Goal: Navigation & Orientation: Find specific page/section

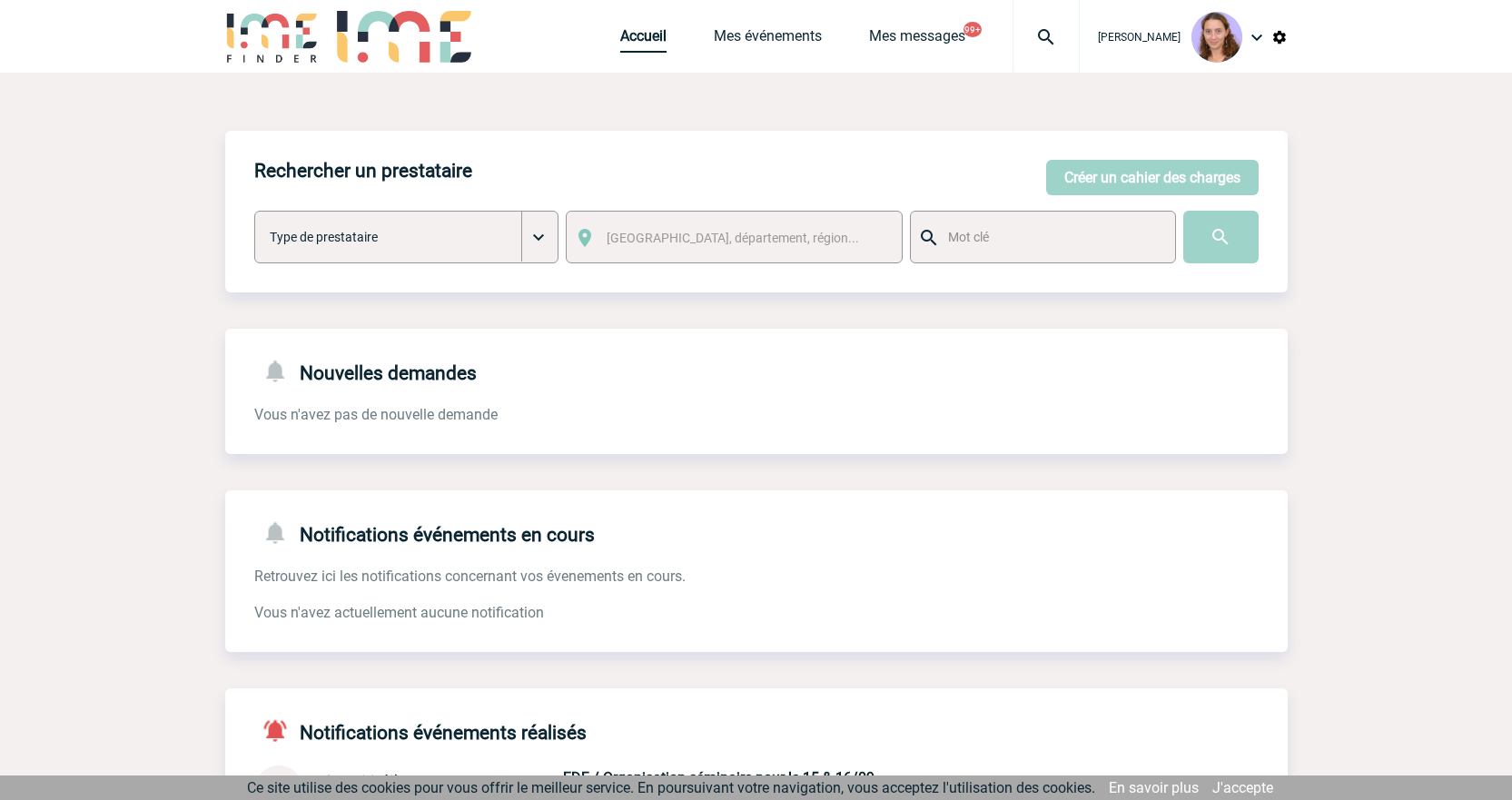
click at [647, 36] on link "Accueil" at bounding box center [643, 40] width 46 height 25
click at [648, 31] on link "Accueil" at bounding box center [643, 40] width 46 height 25
click at [647, 42] on link "Accueil" at bounding box center [643, 40] width 46 height 25
